Goal: Ask a question

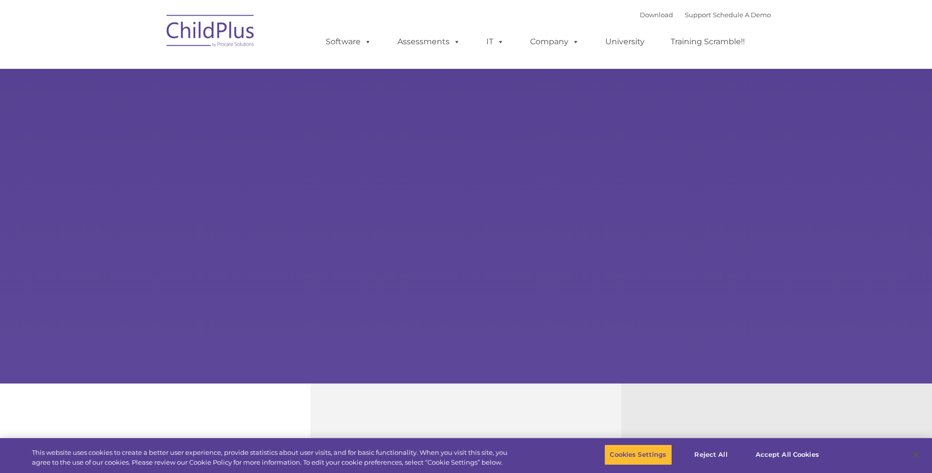
select select "MEDIUM"
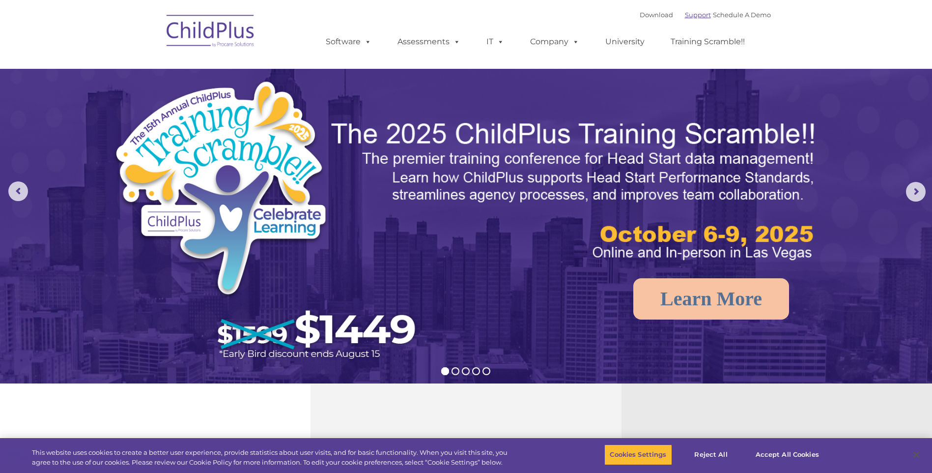
click at [685, 12] on link "Support" at bounding box center [698, 15] width 26 height 8
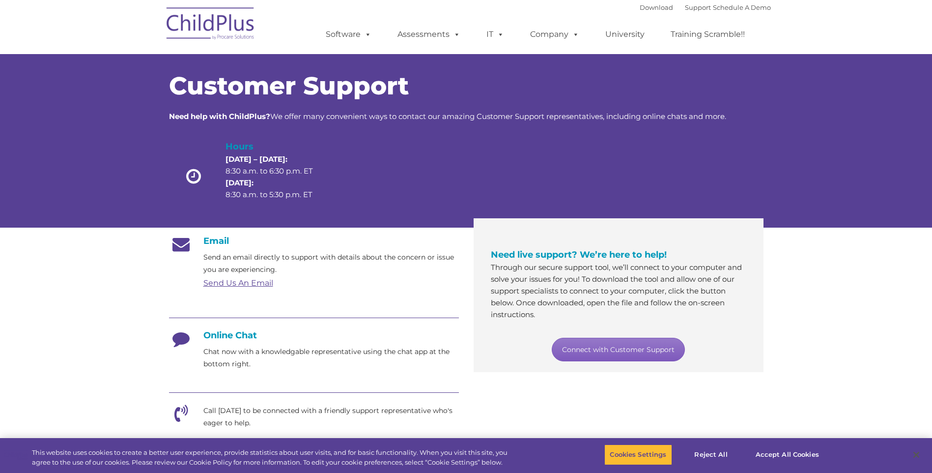
click at [630, 343] on link "Connect with Customer Support" at bounding box center [618, 350] width 133 height 24
click at [702, 180] on div "Hours Monday – Thursday: 8:30 a.m. to 6:30 p.m. ET Friday: 8:30 a.m. to 5:30 p.…" at bounding box center [466, 179] width 595 height 78
